Goal: Find specific page/section: Find specific page/section

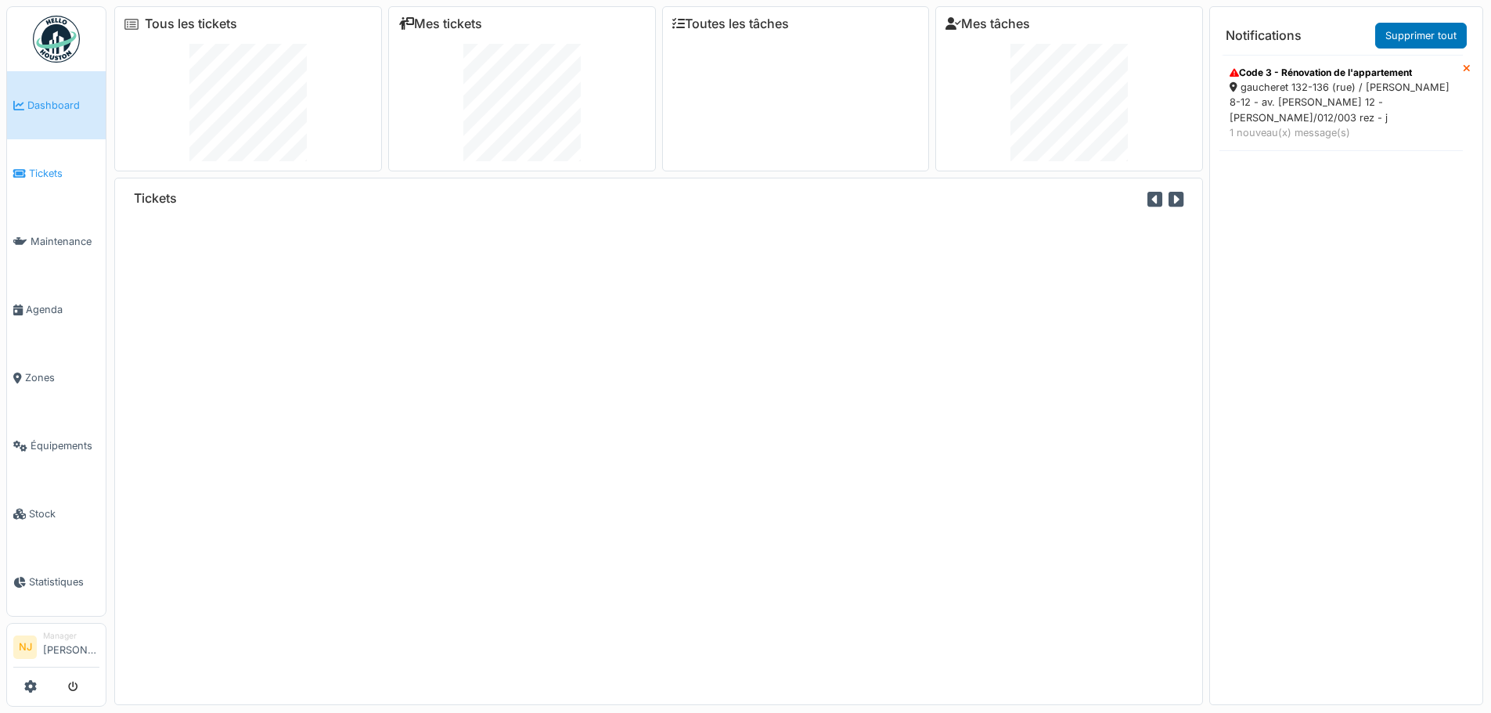
click at [56, 167] on span "Tickets" at bounding box center [64, 173] width 70 height 15
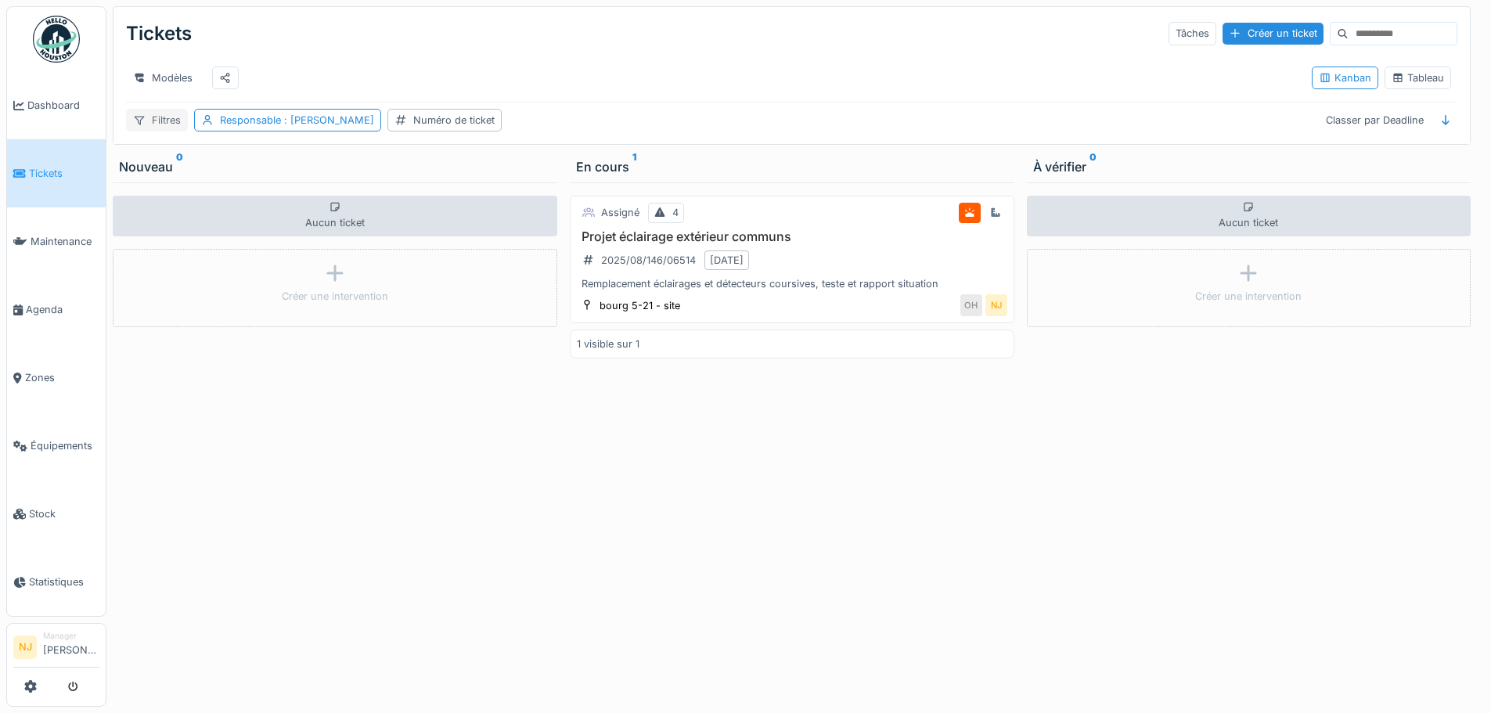
click at [153, 127] on div "Filtres" at bounding box center [157, 120] width 62 height 23
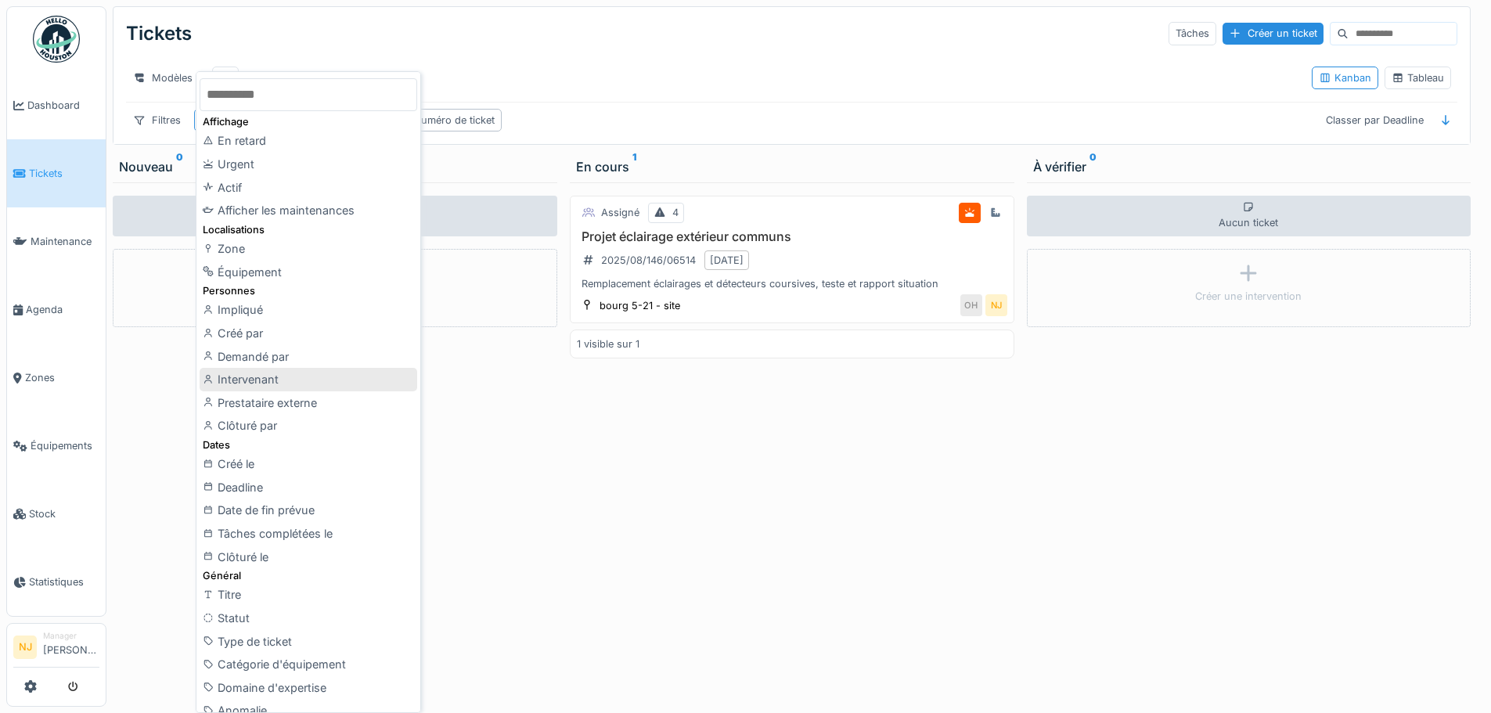
click at [236, 380] on div "Intervenant" at bounding box center [309, 379] width 218 height 23
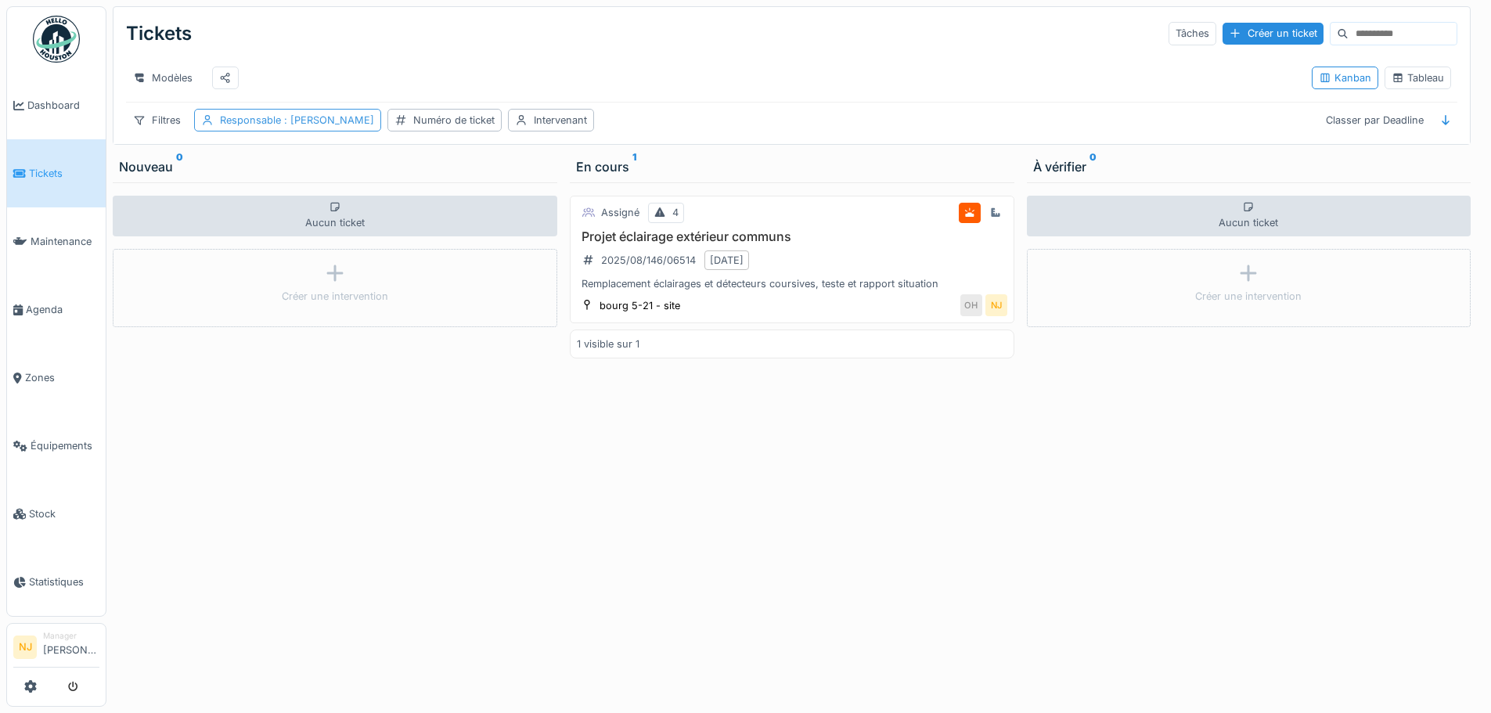
click at [337, 123] on div "Responsable : Nicolae Jitcu" at bounding box center [287, 120] width 187 height 23
click at [329, 171] on div at bounding box center [339, 168] width 49 height 15
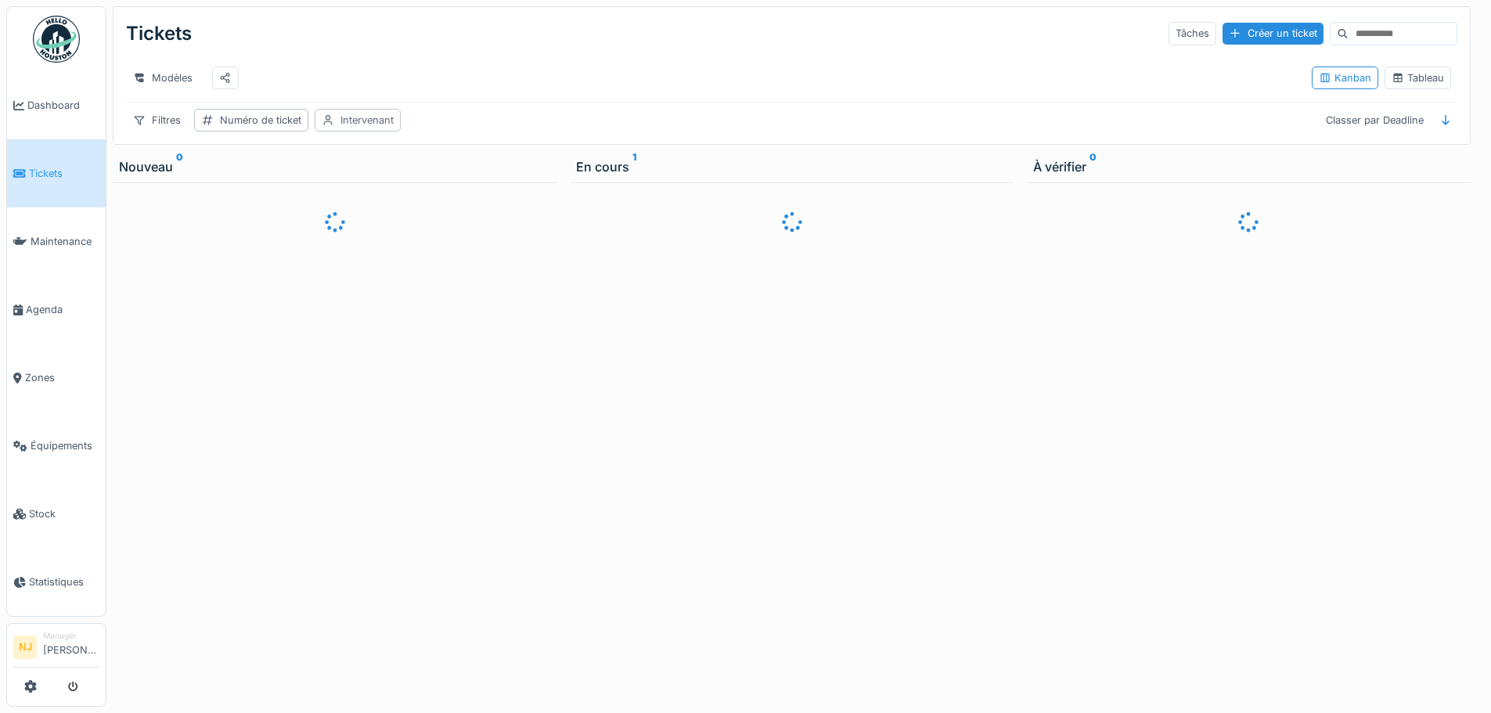
click at [354, 126] on div "Intervenant" at bounding box center [366, 120] width 53 height 15
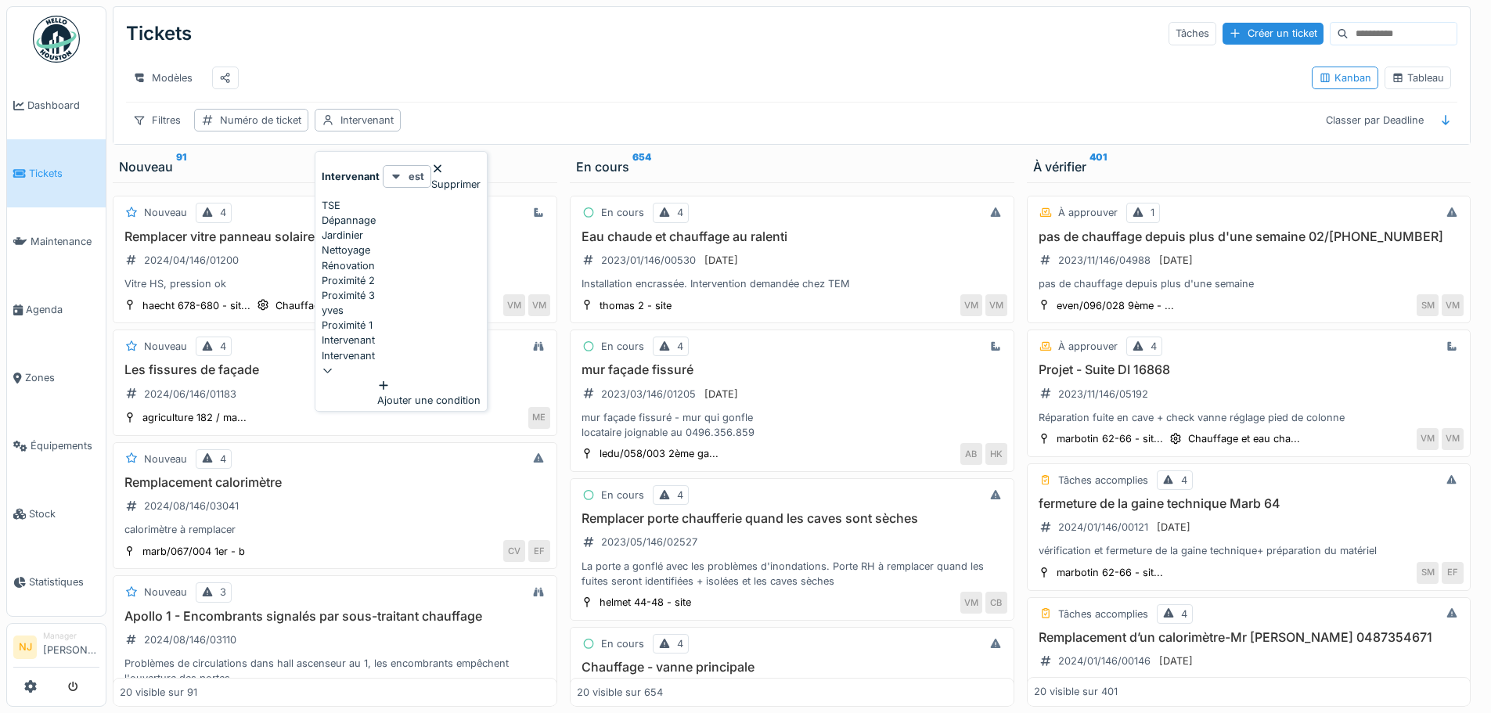
click at [386, 363] on div "Intervenant" at bounding box center [401, 355] width 159 height 15
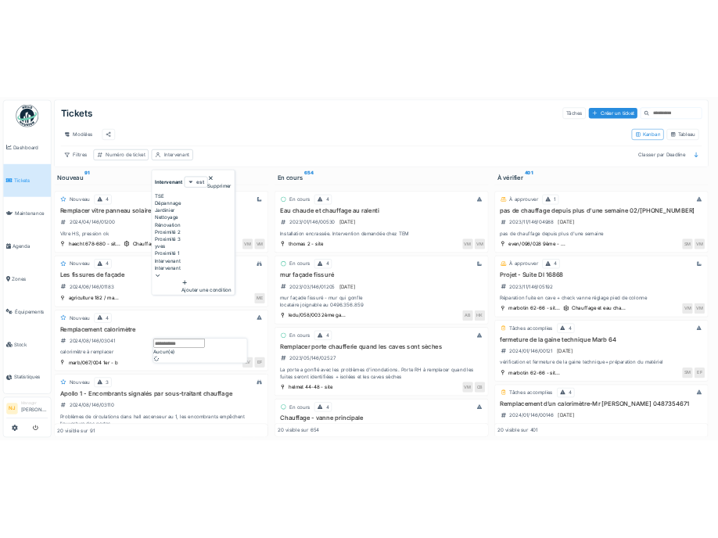
scroll to position [12, 0]
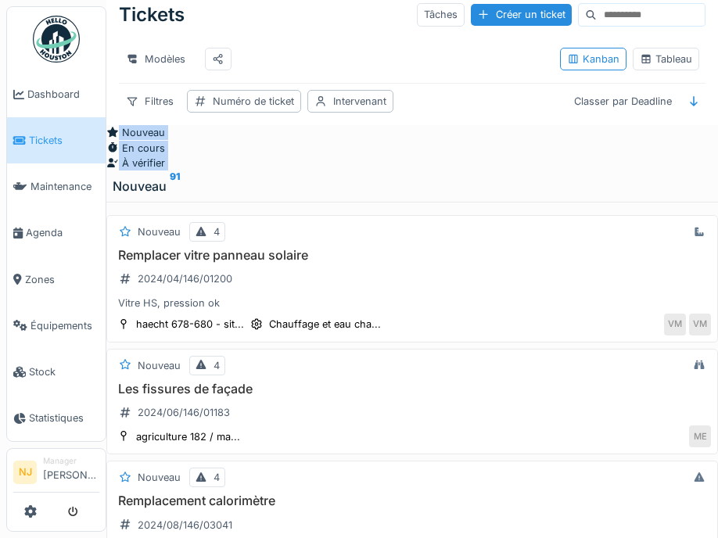
drag, startPoint x: 411, startPoint y: 61, endPoint x: -1011, endPoint y: 153, distance: 1424.9
click at [0, 153] on html "Dashboard Tickets Maintenance Agenda Zones Équipements Stock Statistiques NJ Ma…" at bounding box center [359, 257] width 718 height 538
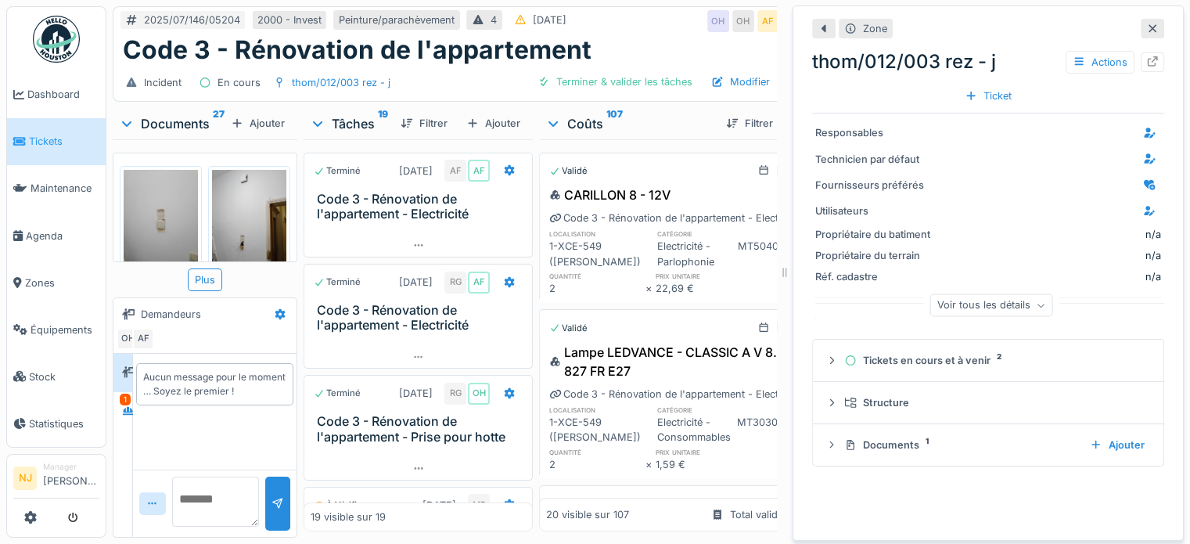
click at [719, 139] on div at bounding box center [1050, 133] width 222 height 20
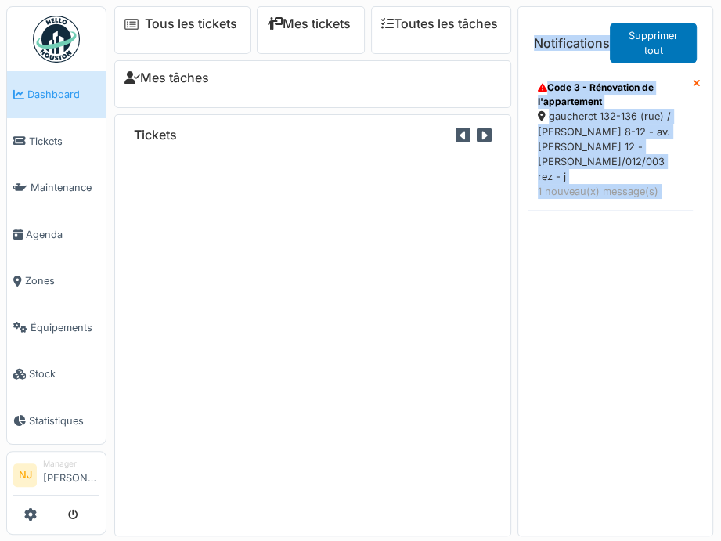
drag, startPoint x: 294, startPoint y: 229, endPoint x: 783, endPoint y: 298, distance: 493.9
click at [720, 298] on html "Dashboard Tickets Maintenance Agenda Zones Équipements Stock Statistiques NJ Ma…" at bounding box center [360, 270] width 721 height 541
